Goal: Transaction & Acquisition: Purchase product/service

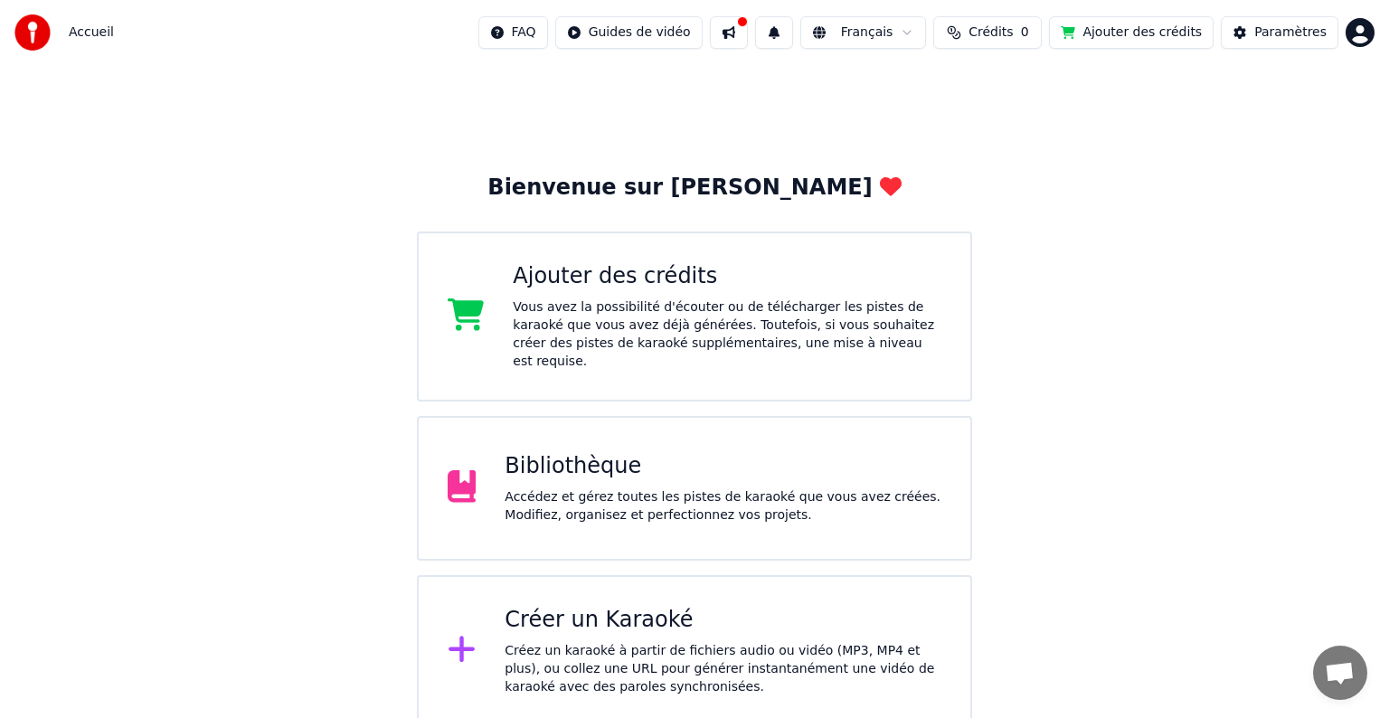
click at [40, 609] on div "Bienvenue sur Youka Ajouter des crédits Vous avez la possibilité d'écouter ou d…" at bounding box center [694, 396] width 1389 height 662
click at [566, 312] on div "Vous avez la possibilité d'écouter ou de télécharger les pistes de karaoké que …" at bounding box center [727, 334] width 429 height 72
click at [1013, 29] on span "Crédits" at bounding box center [991, 33] width 44 height 18
click at [1015, 132] on button "Actualiser" at bounding box center [1008, 135] width 108 height 33
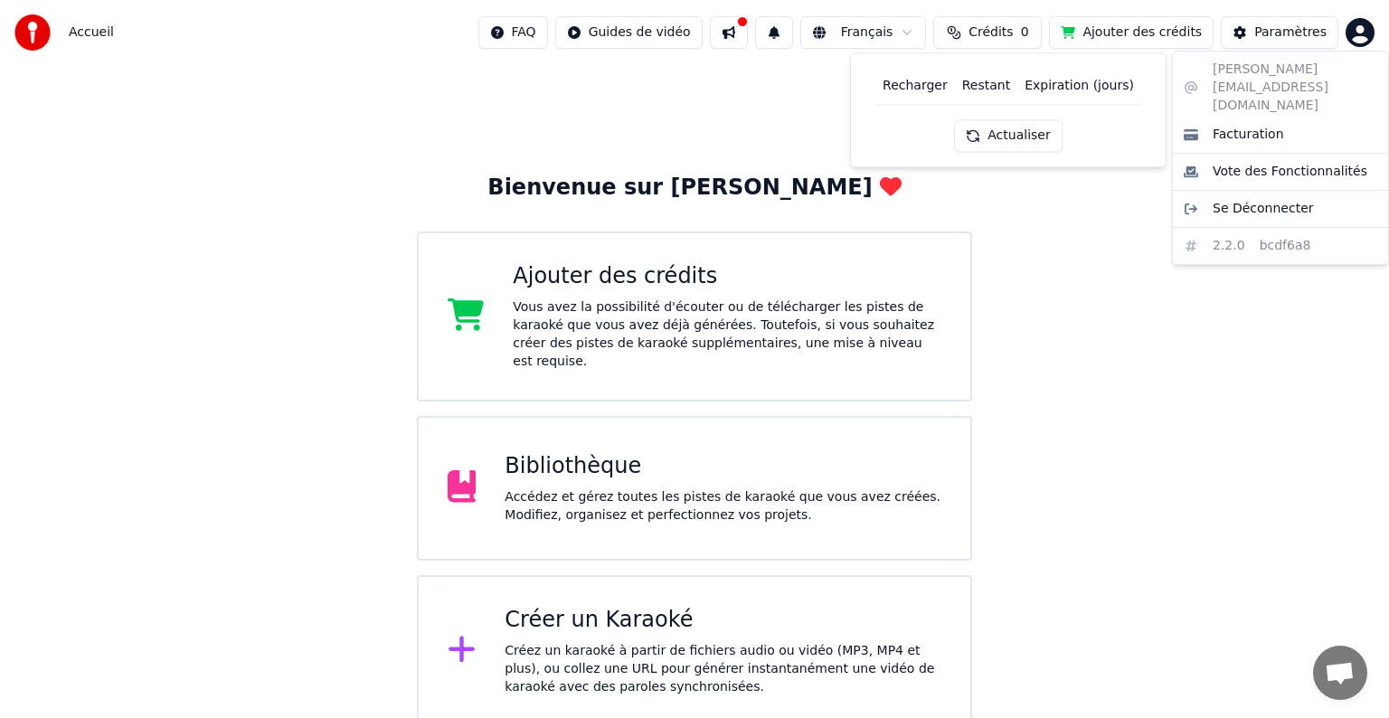
click at [1361, 20] on html "Accueil FAQ Guides de vidéo Français Crédits 0 Ajouter des crédits Paramètres B…" at bounding box center [694, 363] width 1389 height 727
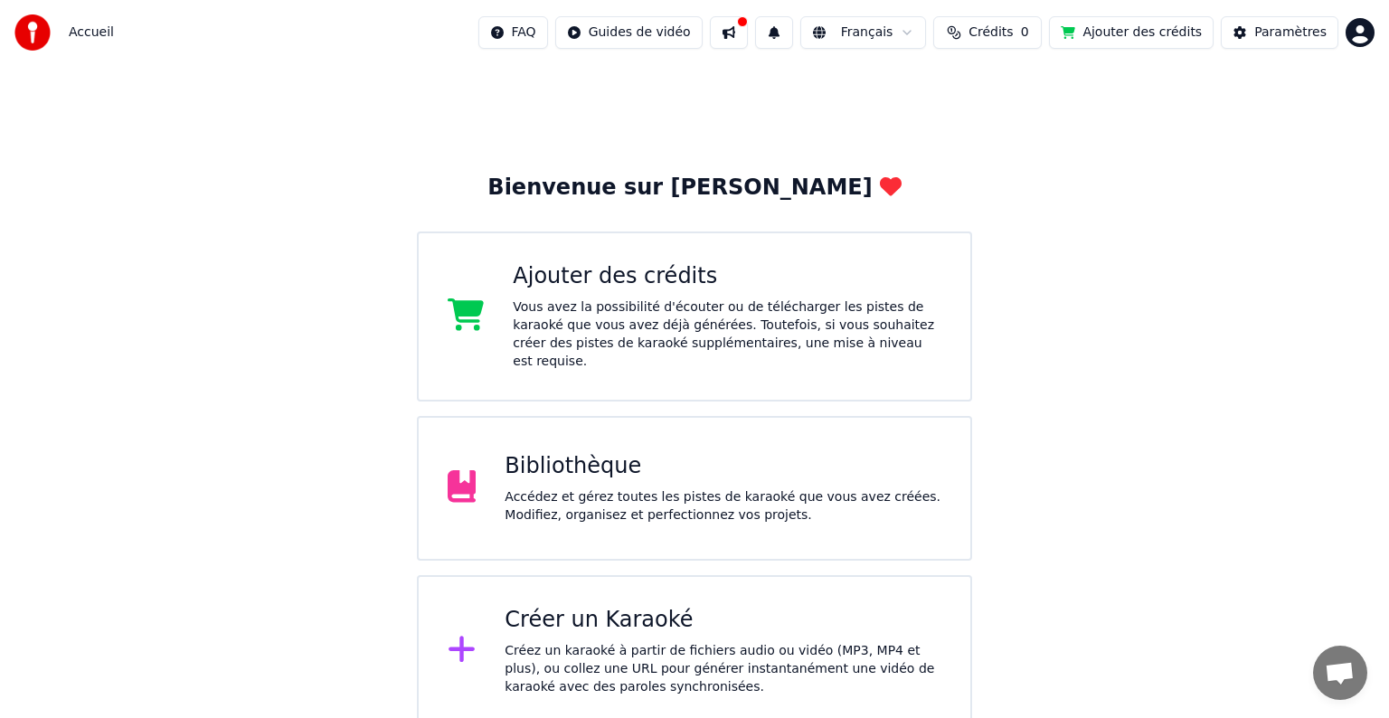
click at [1007, 33] on span "Crédits" at bounding box center [991, 33] width 44 height 18
click at [831, 130] on div "Bienvenue sur Youka Ajouter des crédits Vous avez la possibilité d'écouter ou d…" at bounding box center [694, 396] width 1389 height 662
click at [1147, 43] on button "Ajouter des crédits" at bounding box center [1131, 32] width 165 height 33
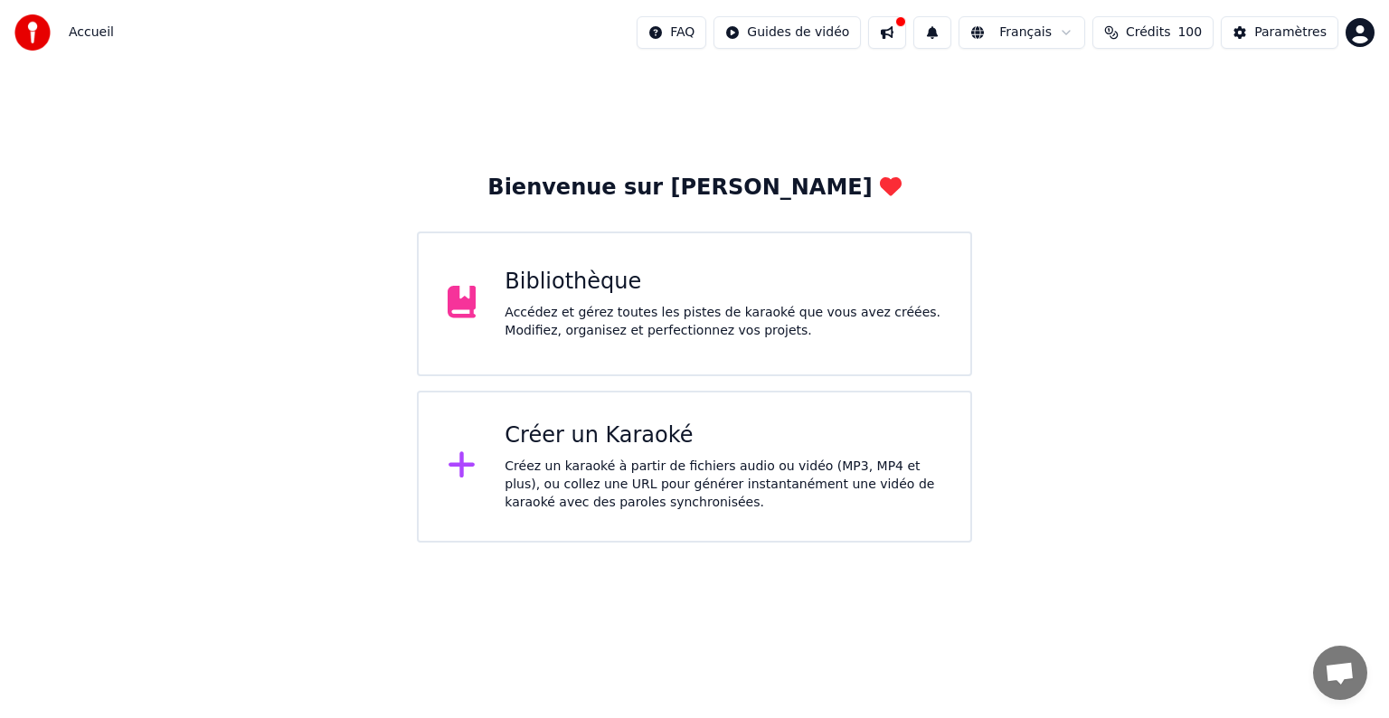
click at [1140, 32] on button "Crédits 100" at bounding box center [1153, 32] width 121 height 33
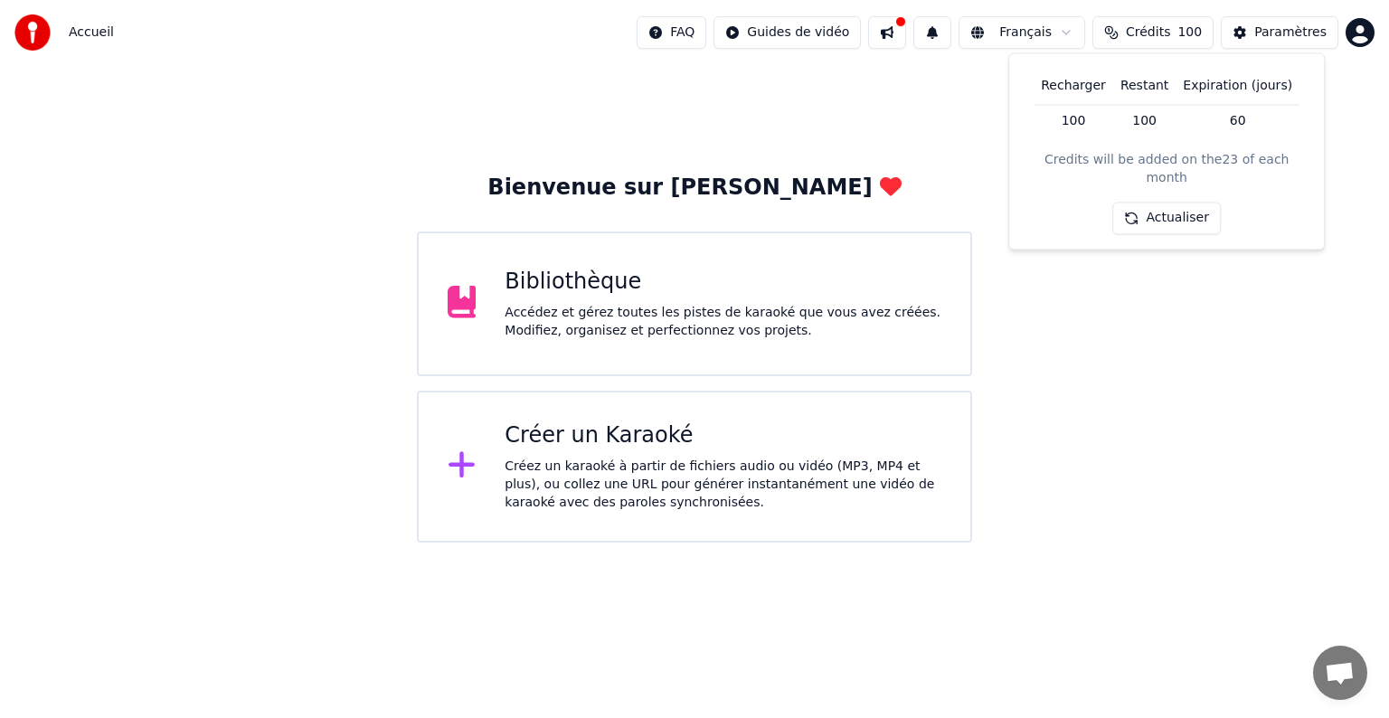
click at [1129, 301] on div "Bienvenue sur Youka Bibliothèque Accédez et gérez toutes les pistes de karaoké …" at bounding box center [694, 304] width 1389 height 478
